Goal: Task Accomplishment & Management: Complete application form

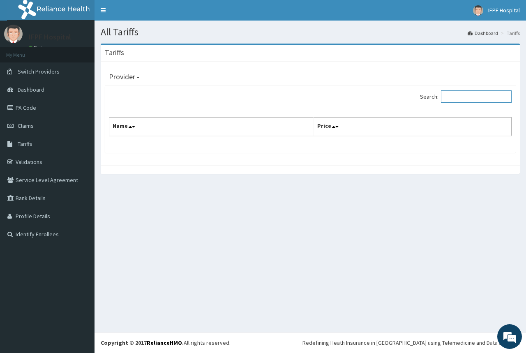
click at [473, 95] on input "Search:" at bounding box center [476, 96] width 71 height 12
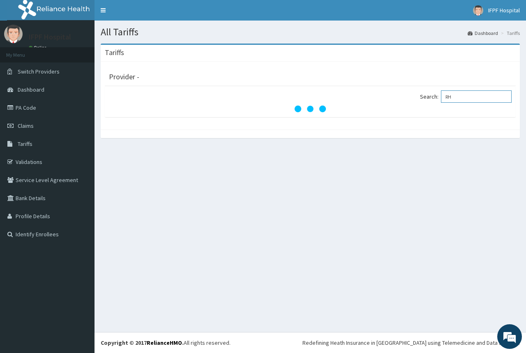
type input "R"
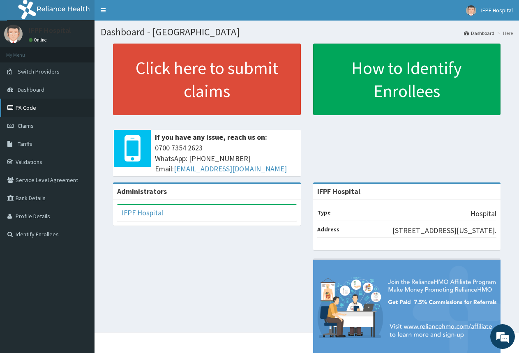
click at [39, 111] on link "PA Code" at bounding box center [47, 108] width 94 height 18
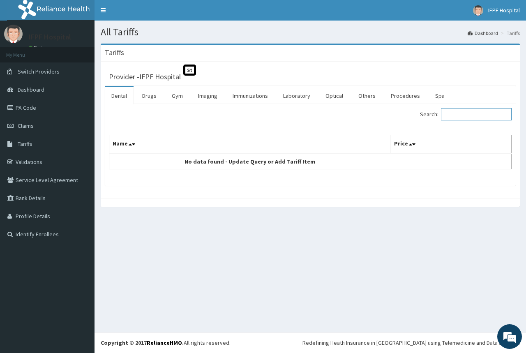
click at [465, 117] on input "Search:" at bounding box center [476, 114] width 71 height 12
type input "B"
type input "P"
click at [27, 147] on link "Tariffs" at bounding box center [47, 144] width 94 height 18
click at [405, 95] on link "Procedures" at bounding box center [405, 95] width 42 height 17
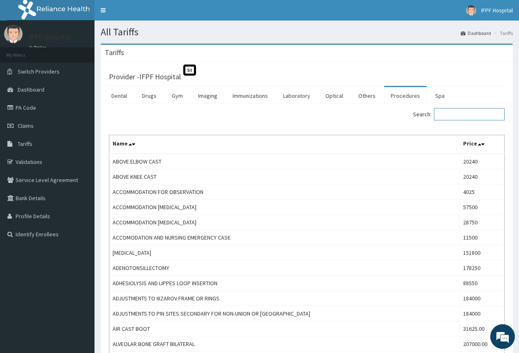
drag, startPoint x: 479, startPoint y: 115, endPoint x: 469, endPoint y: 107, distance: 12.9
click at [477, 114] on input "Search:" at bounding box center [469, 114] width 71 height 12
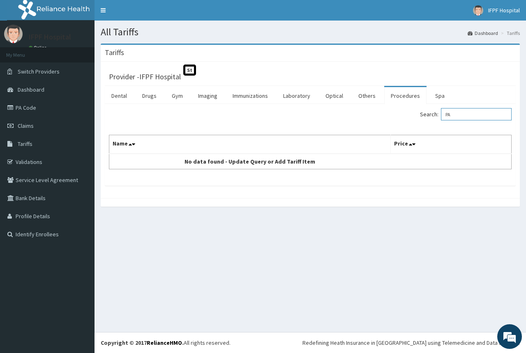
type input "P"
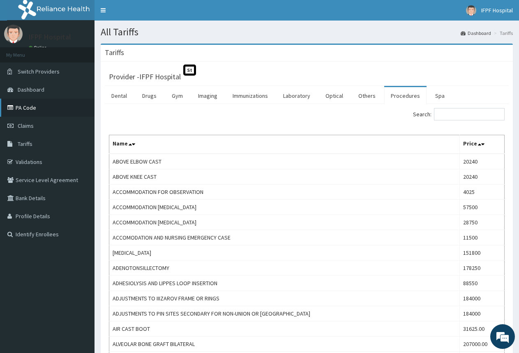
click at [37, 99] on link "PA Code" at bounding box center [47, 108] width 94 height 18
click at [35, 106] on link "PA Code" at bounding box center [47, 108] width 94 height 18
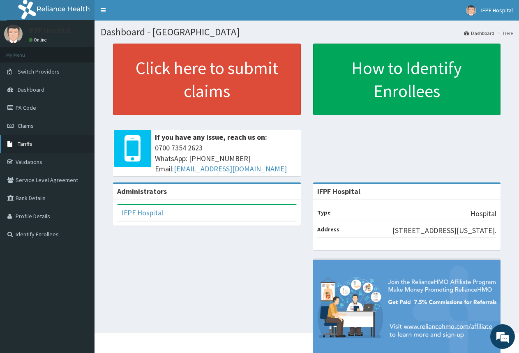
click at [34, 146] on link "Tariffs" at bounding box center [47, 144] width 94 height 18
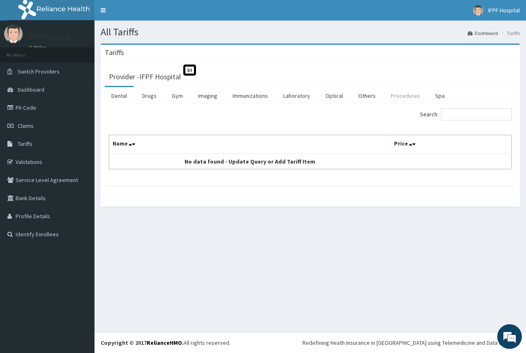
click at [397, 96] on link "Procedures" at bounding box center [405, 95] width 42 height 17
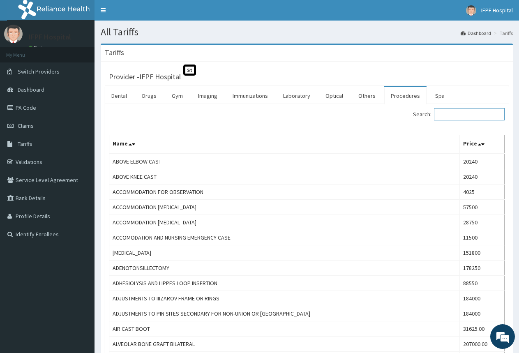
click at [465, 113] on input "Search:" at bounding box center [469, 114] width 71 height 12
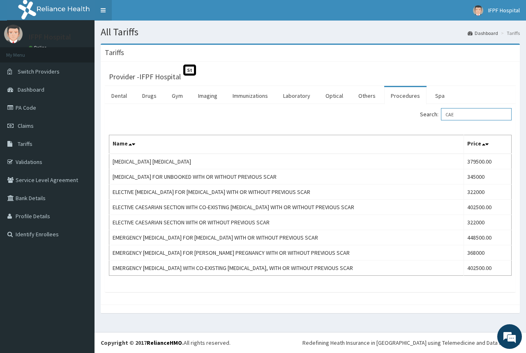
type input "CAE"
click at [468, 114] on input "CAE" at bounding box center [476, 114] width 71 height 12
click at [469, 113] on input "CAE" at bounding box center [476, 114] width 71 height 12
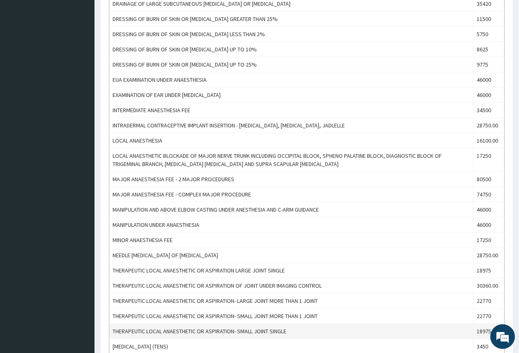
scroll to position [246, 0]
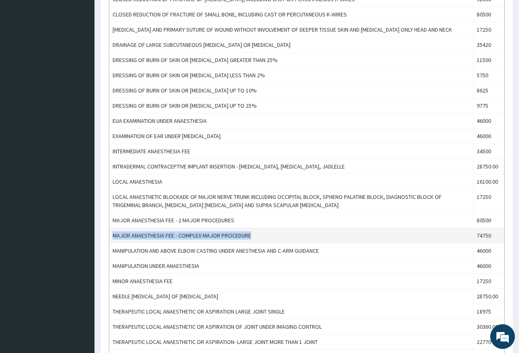
drag, startPoint x: 111, startPoint y: 234, endPoint x: 248, endPoint y: 237, distance: 136.4
click at [249, 237] on td "MAJOR ANAESTHESIA FEE - COMPLEX MAJOR PROCEDURE" at bounding box center [291, 235] width 364 height 15
click at [248, 235] on td "MAJOR ANAESTHESIA FEE - COMPLEX MAJOR PROCEDURE" at bounding box center [291, 235] width 364 height 15
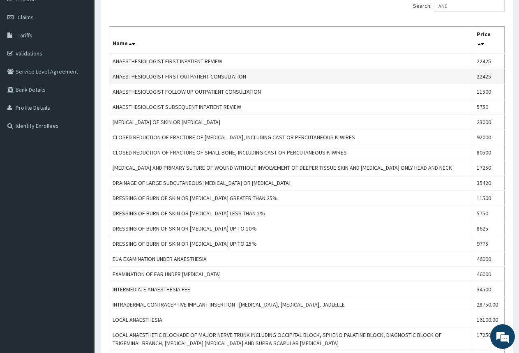
scroll to position [0, 0]
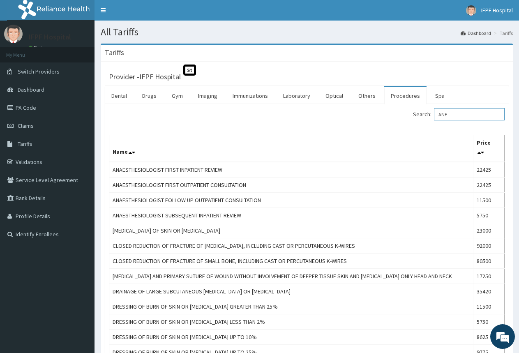
click at [462, 114] on input "ANE" at bounding box center [469, 114] width 71 height 12
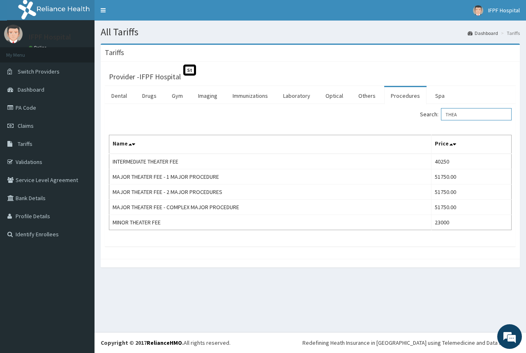
click at [464, 116] on input "THEA" at bounding box center [476, 114] width 71 height 12
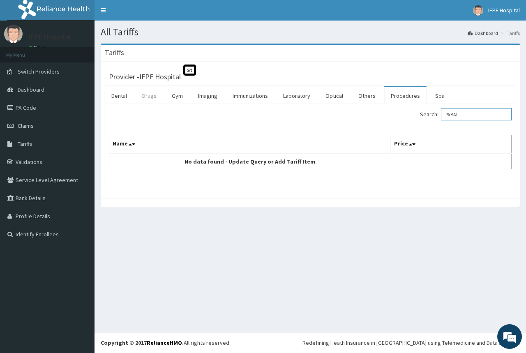
type input "PABAL"
click at [147, 98] on link "Drugs" at bounding box center [150, 95] width 28 height 17
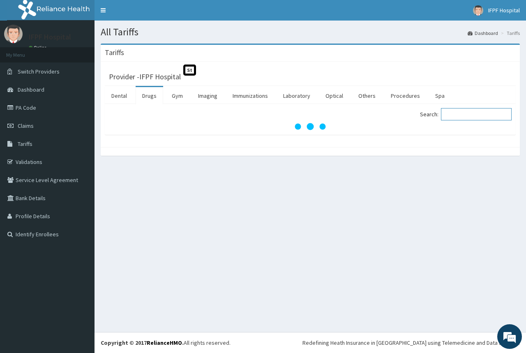
click at [468, 116] on input "Search:" at bounding box center [476, 114] width 71 height 12
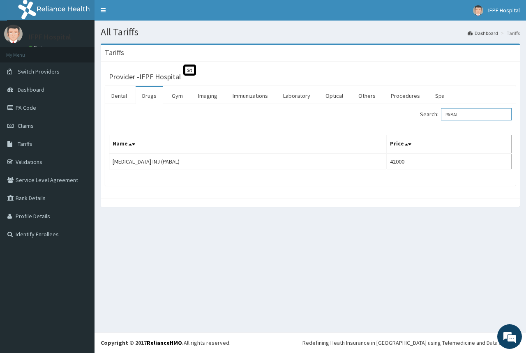
click at [469, 117] on input "PABAL" at bounding box center [476, 114] width 71 height 12
click at [469, 115] on input "PABAL" at bounding box center [476, 114] width 71 height 12
type input "B"
type input "RHE"
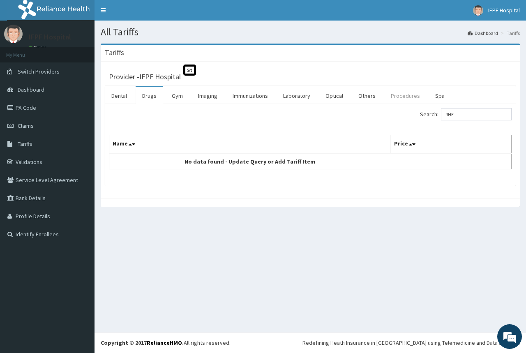
click at [396, 96] on link "Procedures" at bounding box center [405, 95] width 42 height 17
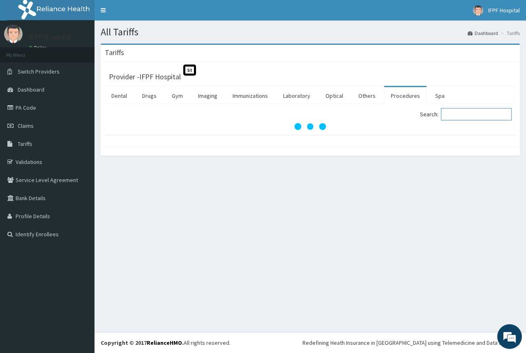
click at [460, 116] on input "Search:" at bounding box center [476, 114] width 71 height 12
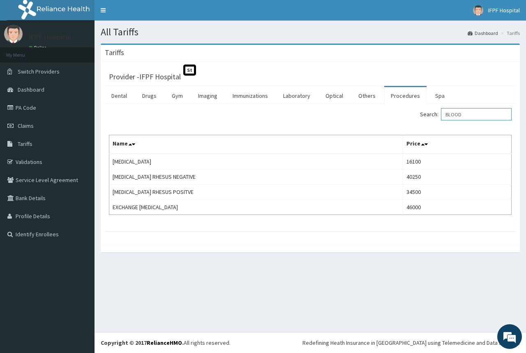
click at [460, 114] on input "BLOOD" at bounding box center [476, 114] width 71 height 12
click at [480, 115] on input "BLOOD" at bounding box center [476, 114] width 71 height 12
type input "ACC"
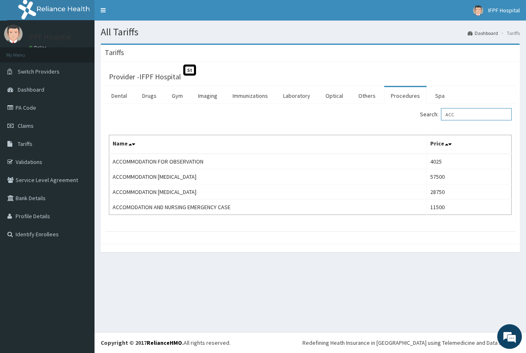
click at [474, 115] on input "ACC" at bounding box center [476, 114] width 71 height 12
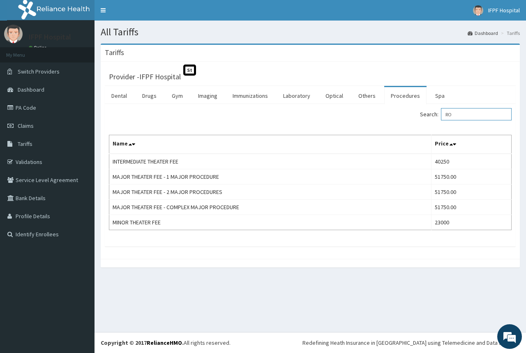
type input "R"
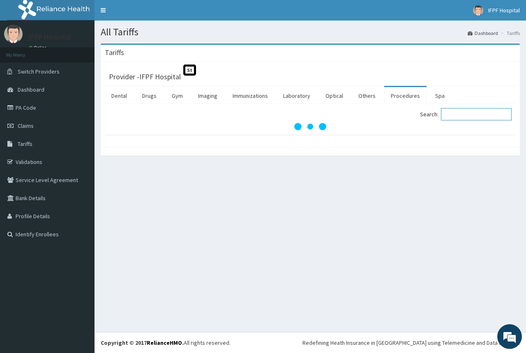
click at [464, 114] on input "Search:" at bounding box center [476, 114] width 71 height 12
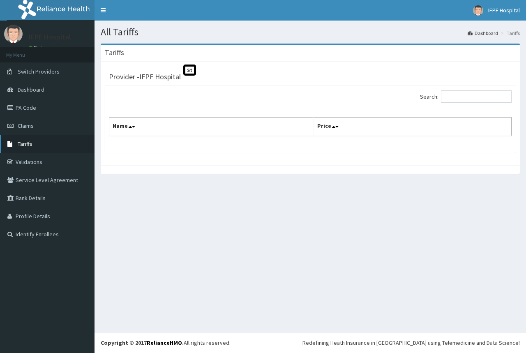
click at [30, 143] on span "Tariffs" at bounding box center [25, 143] width 15 height 7
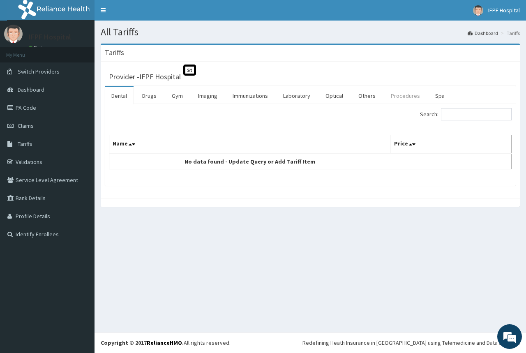
click at [399, 98] on link "Procedures" at bounding box center [405, 95] width 42 height 17
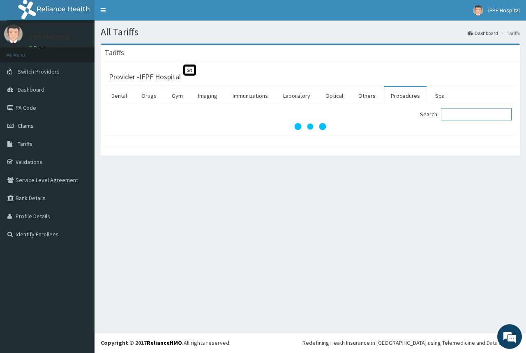
click at [468, 117] on input "Search:" at bounding box center [476, 114] width 71 height 12
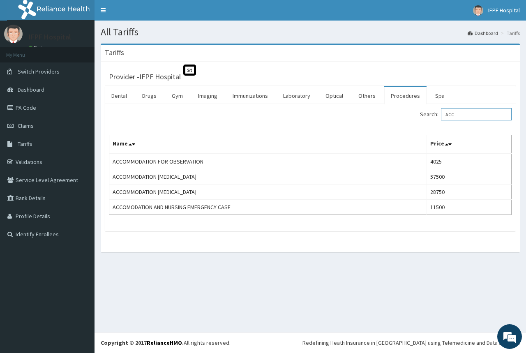
click at [468, 113] on input "ACC" at bounding box center [476, 114] width 71 height 12
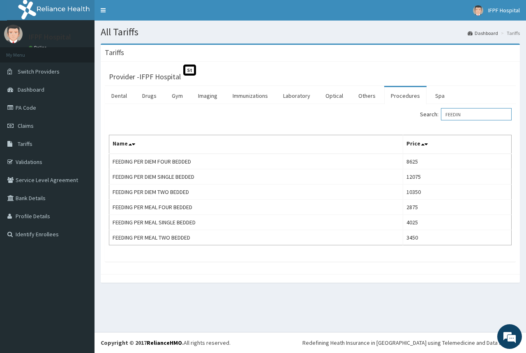
click at [471, 115] on input "FEEDIN" at bounding box center [476, 114] width 71 height 12
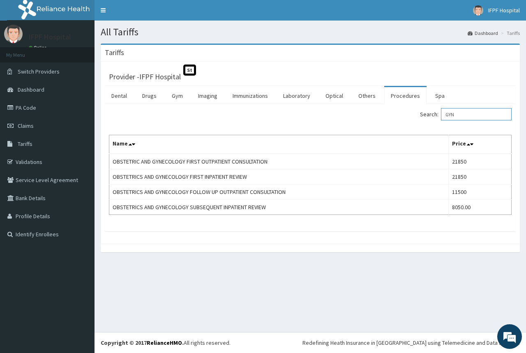
type input "GYN"
click at [26, 126] on span "Claims" at bounding box center [26, 125] width 16 height 7
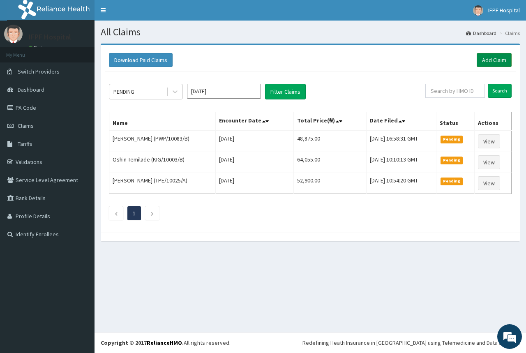
click at [498, 62] on link "Add Claim" at bounding box center [493, 60] width 35 height 14
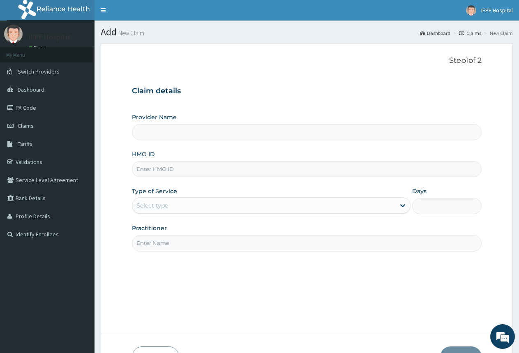
type input "IFPF Hospital"
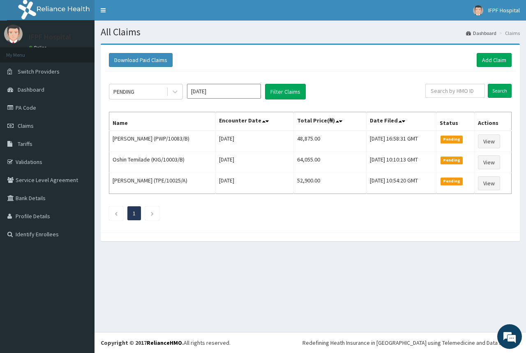
click at [233, 94] on input "[DATE]" at bounding box center [224, 91] width 74 height 15
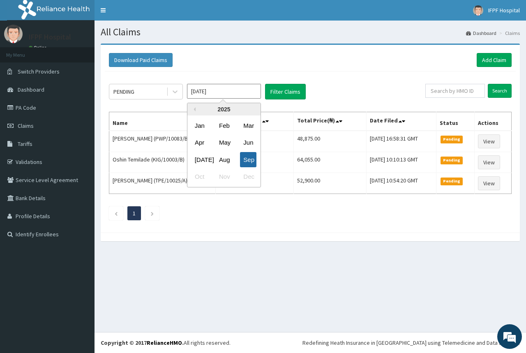
click at [251, 161] on div "Sep" at bounding box center [248, 159] width 16 height 15
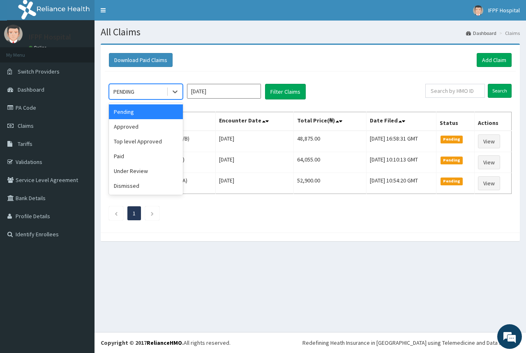
click at [156, 91] on div "PENDING" at bounding box center [137, 91] width 57 height 13
click at [136, 129] on div "Approved" at bounding box center [146, 126] width 74 height 15
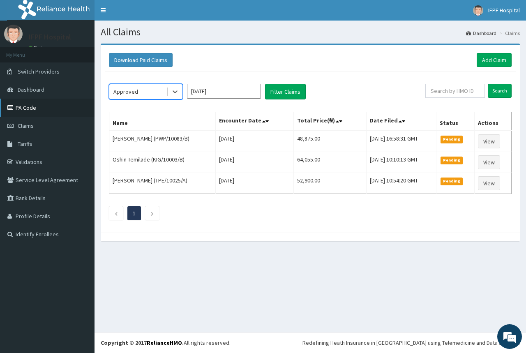
click at [28, 112] on link "PA Code" at bounding box center [47, 108] width 94 height 18
click at [491, 57] on link "Add Claim" at bounding box center [493, 60] width 35 height 14
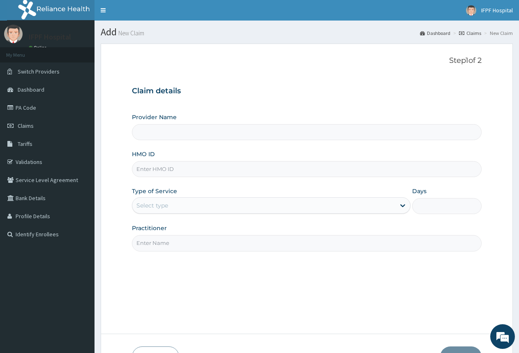
type input "IFPF Hospital"
click at [194, 202] on div "Select type" at bounding box center [263, 205] width 262 height 13
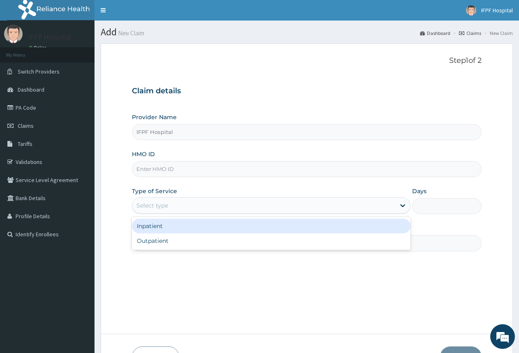
click at [197, 227] on div "Inpatient" at bounding box center [271, 225] width 278 height 15
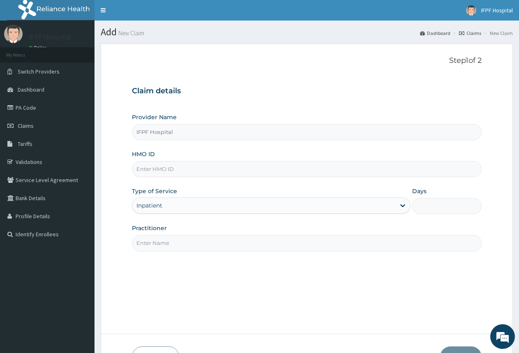
click at [187, 167] on input "HMO ID" at bounding box center [306, 169] width 349 height 16
click at [428, 203] on input "Days" at bounding box center [446, 206] width 69 height 16
type input "2"
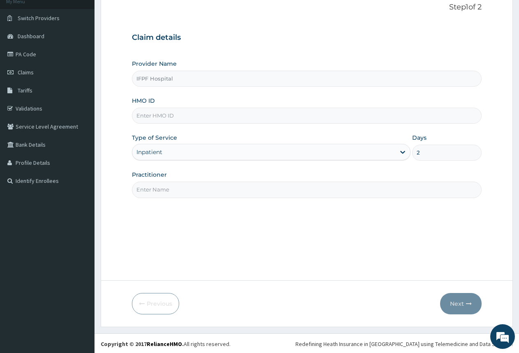
scroll to position [55, 0]
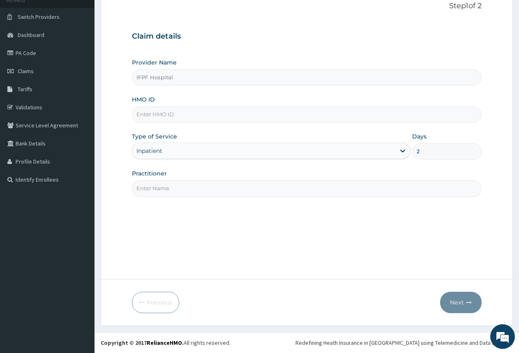
click at [214, 115] on input "HMO ID" at bounding box center [306, 114] width 349 height 16
paste input "EUH/10059/B"
drag, startPoint x: 267, startPoint y: 209, endPoint x: 257, endPoint y: 205, distance: 10.8
click at [266, 210] on div "Step 1 of 2 Claim details Provider Name IFPF Hospital HMO ID euh/10059/b Type o…" at bounding box center [306, 134] width 349 height 264
click at [224, 116] on input "euh/10059/b" at bounding box center [306, 114] width 349 height 16
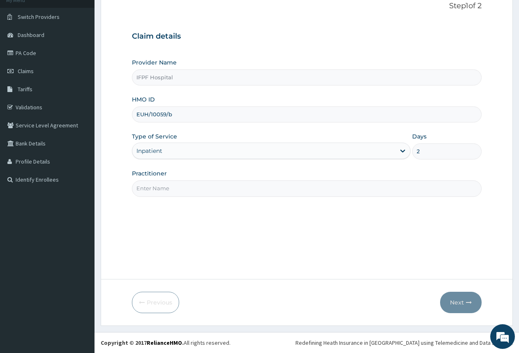
type input "EUH/10059/b"
click at [288, 208] on div "Step 1 of 2 Claim details Provider Name IFPF Hospital HMO ID EUH/10059/b Type o…" at bounding box center [306, 134] width 349 height 264
click at [365, 190] on input "Practitioner" at bounding box center [306, 188] width 349 height 16
type input "[PERSON_NAME]"
click at [456, 303] on button "Next" at bounding box center [460, 302] width 41 height 21
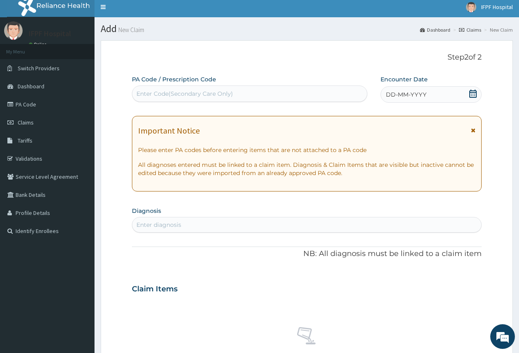
scroll to position [0, 0]
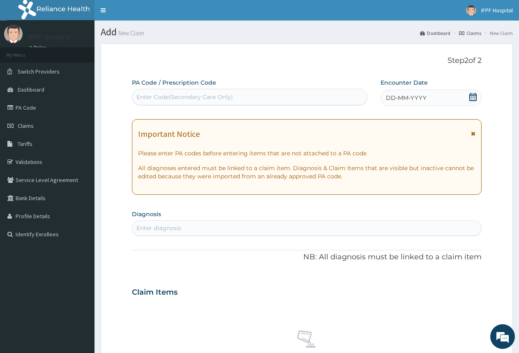
click at [271, 94] on div "Enter Code(Secondary Care Only)" at bounding box center [249, 96] width 234 height 13
drag, startPoint x: 271, startPoint y: 94, endPoint x: 255, endPoint y: 97, distance: 16.0
click at [255, 97] on div "Enter Code(Secondary Care Only)" at bounding box center [249, 96] width 234 height 13
paste input "PA/C87D99"
type input "PA/C87D99"
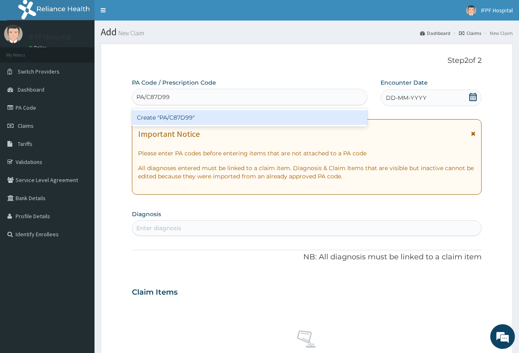
click at [232, 120] on div "Create "PA/C87D99"" at bounding box center [249, 117] width 235 height 15
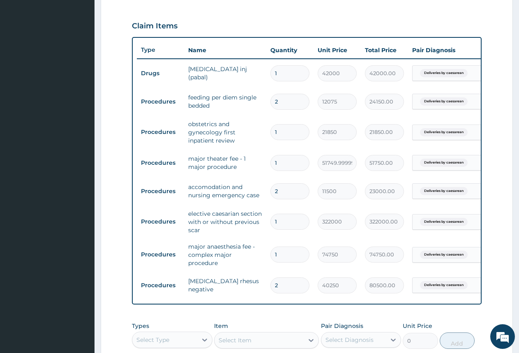
scroll to position [254, 0]
